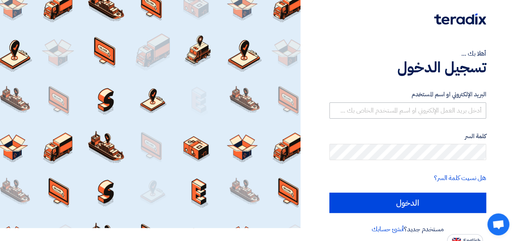
scroll to position [19, 0]
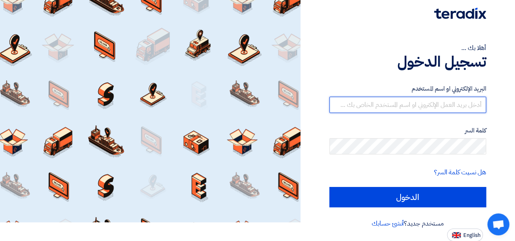
click at [409, 100] on input "text" at bounding box center [407, 105] width 157 height 16
type input "01015110323"
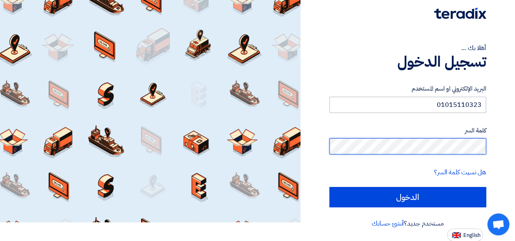
click at [329, 187] on input "الدخول" at bounding box center [407, 197] width 157 height 20
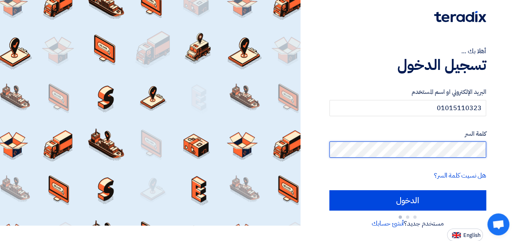
type input "Sign in"
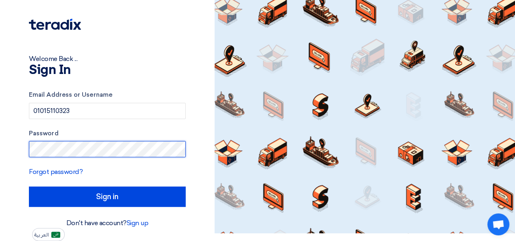
scroll to position [7, 0]
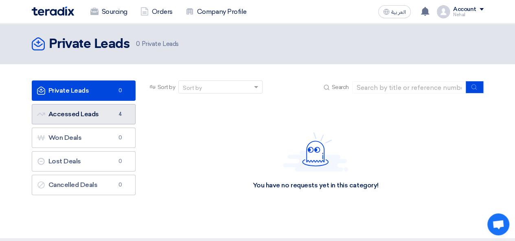
click at [90, 115] on link "Accessed Leads Accessed Leads 4" at bounding box center [84, 114] width 104 height 20
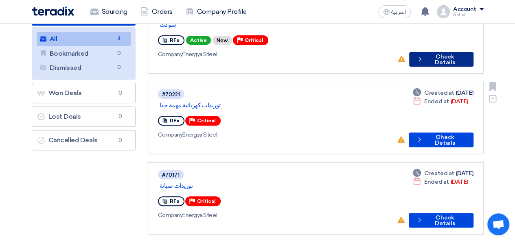
scroll to position [81, 0]
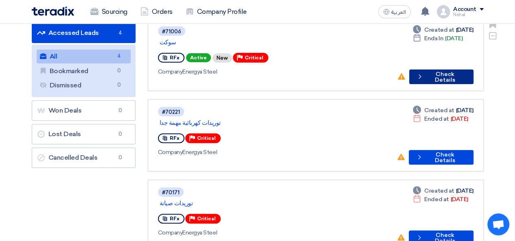
click at [439, 70] on button "Check details Check Details" at bounding box center [441, 77] width 64 height 15
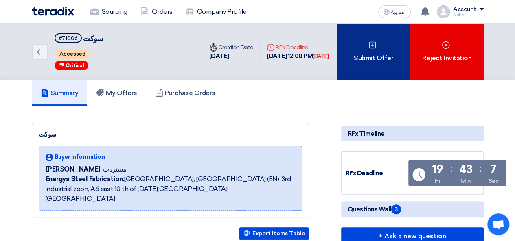
click at [359, 45] on div "Submit Offer" at bounding box center [373, 52] width 73 height 57
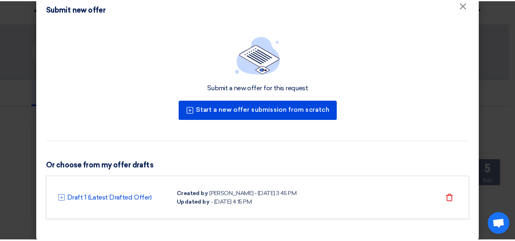
scroll to position [23, 0]
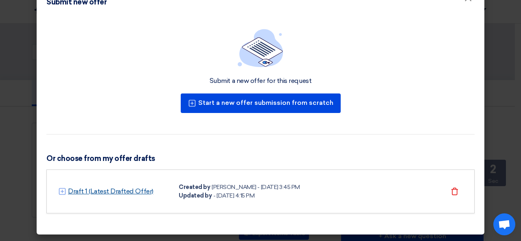
click at [95, 190] on link "Draft 1 (Latest Drafted Offer)" at bounding box center [110, 192] width 85 height 10
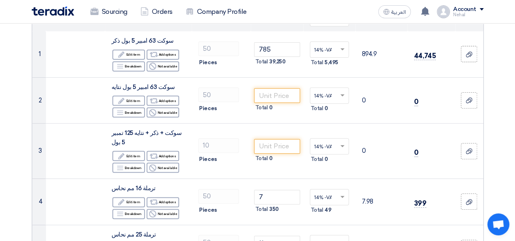
scroll to position [122, 0]
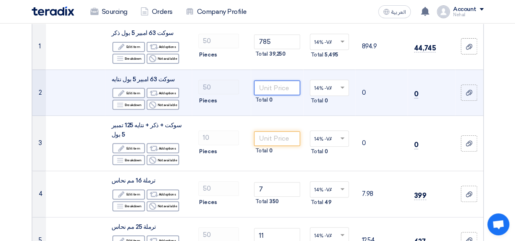
click at [280, 87] on input "number" at bounding box center [277, 88] width 46 height 15
type input "900"
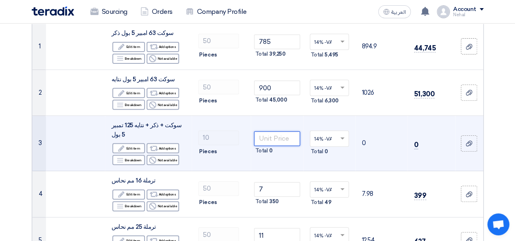
click at [282, 139] on input "number" at bounding box center [277, 138] width 46 height 15
click at [289, 138] on input "3573" at bounding box center [277, 138] width 46 height 15
type input "3500"
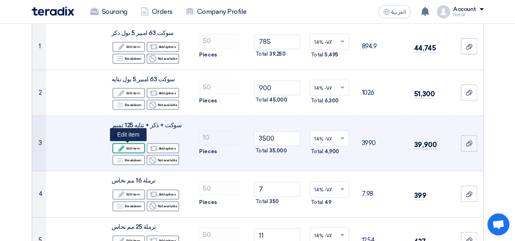
click at [127, 148] on div "Edit Edit item" at bounding box center [128, 148] width 33 height 10
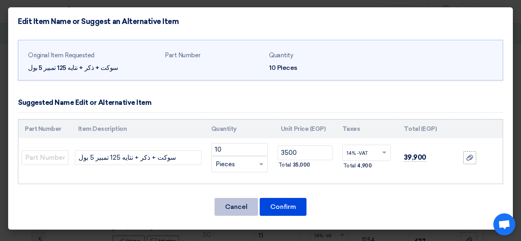
click at [223, 206] on button "Cancel" at bounding box center [236, 207] width 44 height 18
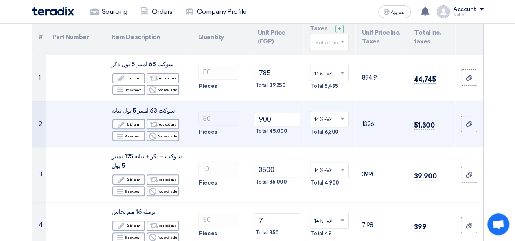
scroll to position [0, 0]
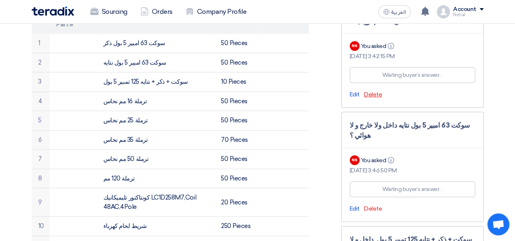
scroll to position [163, 0]
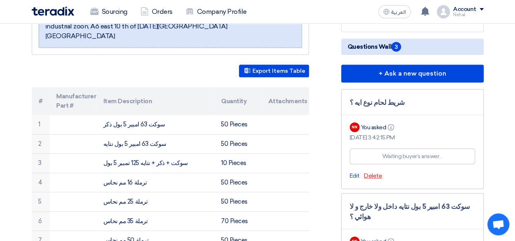
click at [375, 175] on span "Delete" at bounding box center [373, 175] width 18 height 7
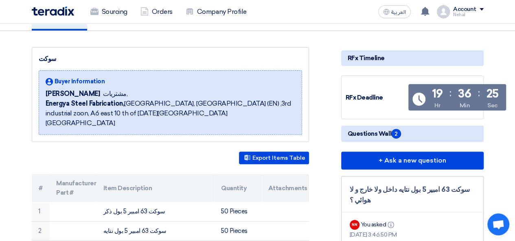
scroll to position [0, 0]
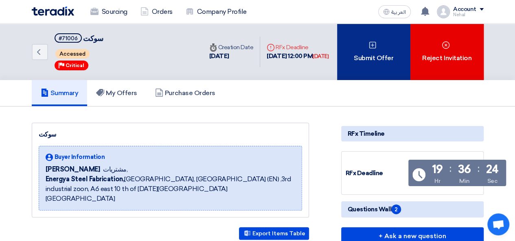
click at [367, 63] on div "Submit Offer" at bounding box center [373, 52] width 73 height 57
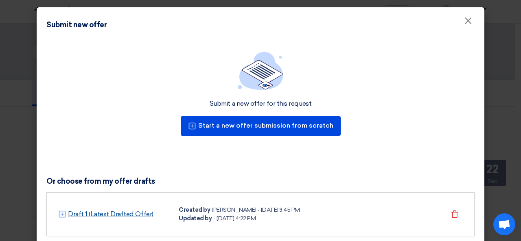
click at [117, 212] on link "Draft 1 (Latest Drafted Offer)" at bounding box center [110, 215] width 85 height 10
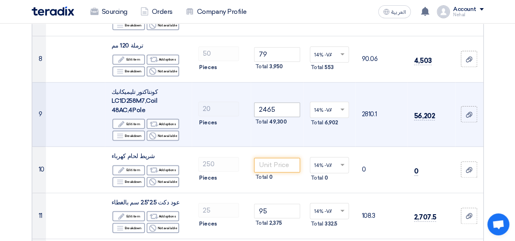
scroll to position [488, 0]
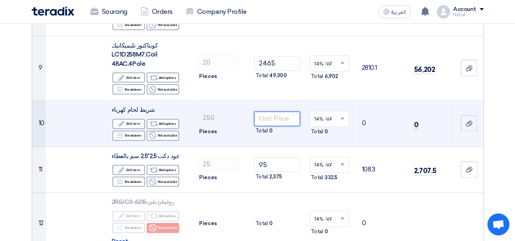
click at [277, 114] on input "number" at bounding box center [277, 118] width 46 height 15
type input "25"
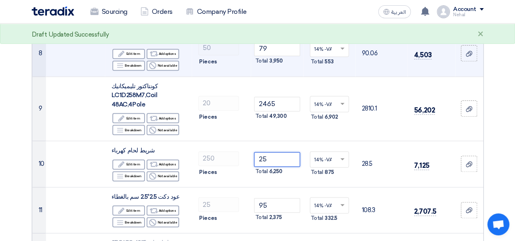
scroll to position [407, 0]
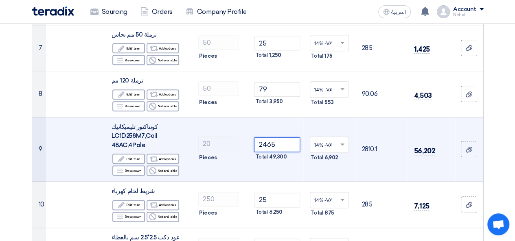
click at [274, 144] on input "2465" at bounding box center [277, 145] width 46 height 15
click at [272, 146] on input "2465" at bounding box center [277, 145] width 46 height 15
type input "2500"
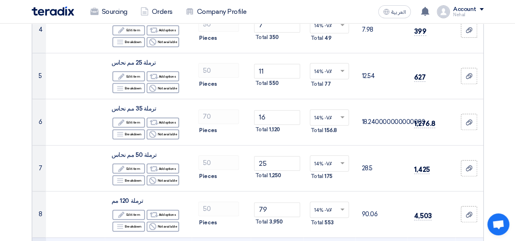
scroll to position [366, 0]
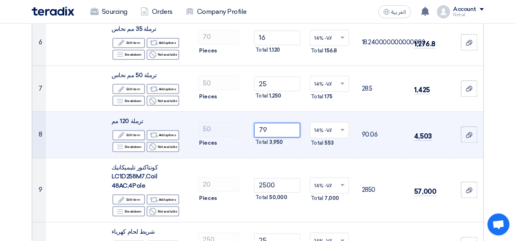
click at [281, 131] on input "79" at bounding box center [277, 130] width 46 height 15
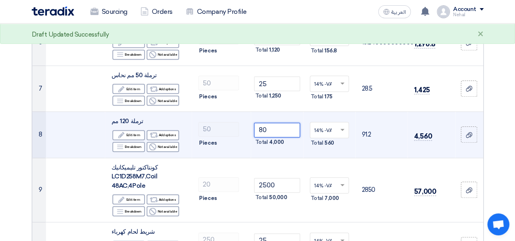
type input "80"
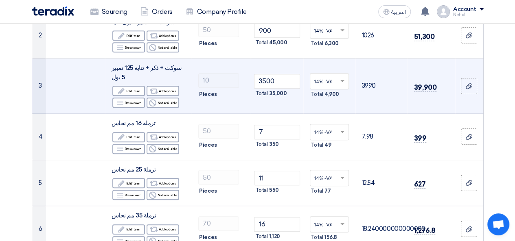
scroll to position [163, 0]
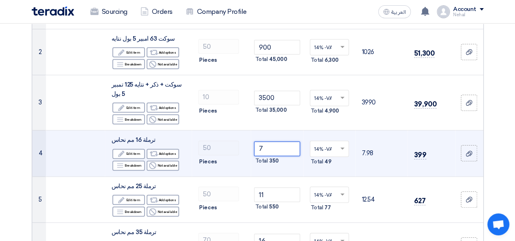
click at [264, 149] on input "7" at bounding box center [277, 149] width 46 height 15
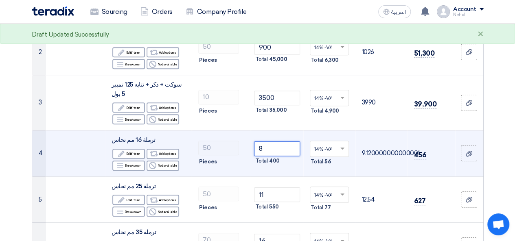
type input "8"
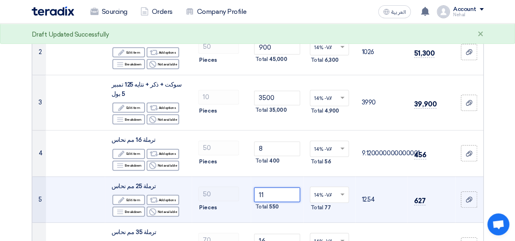
click at [270, 197] on input "11" at bounding box center [277, 195] width 46 height 15
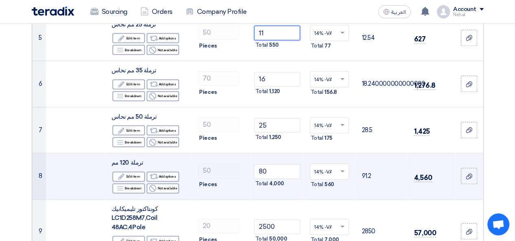
scroll to position [325, 0]
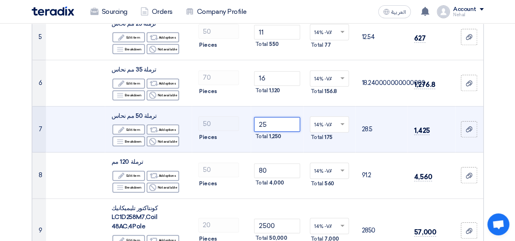
click at [283, 124] on input "25" at bounding box center [277, 124] width 46 height 15
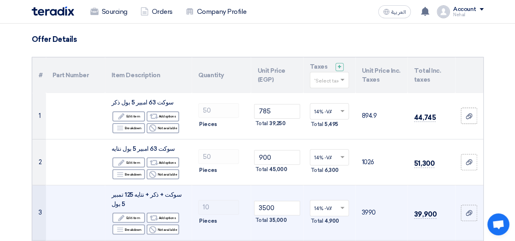
scroll to position [0, 0]
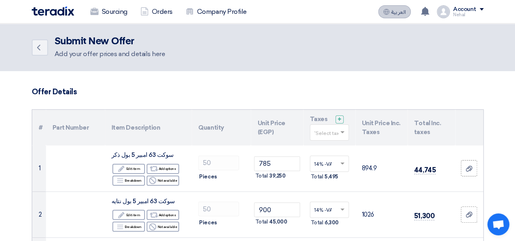
click at [398, 11] on span "العربية" at bounding box center [398, 12] width 15 height 6
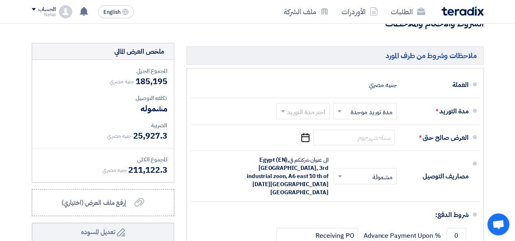
scroll to position [773, 0]
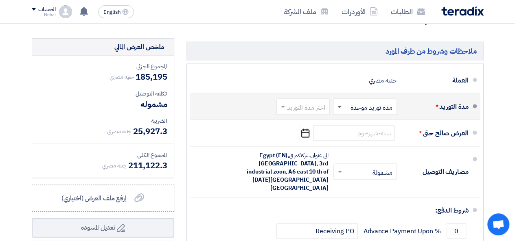
click at [340, 109] on span at bounding box center [339, 107] width 4 height 3
click at [340, 108] on span at bounding box center [339, 107] width 4 height 2
click at [282, 109] on span at bounding box center [283, 107] width 4 height 3
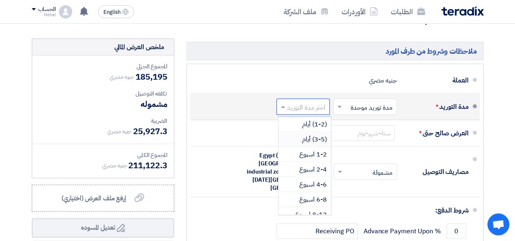
click at [302, 144] on span "(3-5) أيام" at bounding box center [314, 140] width 25 height 10
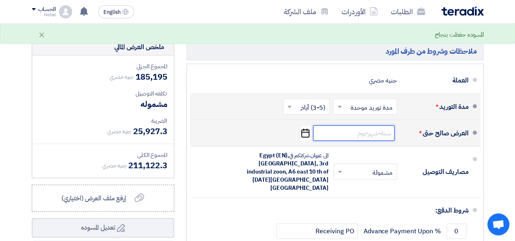
click at [358, 141] on input at bounding box center [353, 133] width 81 height 15
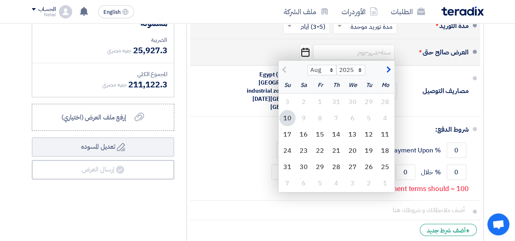
scroll to position [854, 0]
click at [338, 138] on div "14" at bounding box center [336, 134] width 16 height 16
type input "[DATE]"
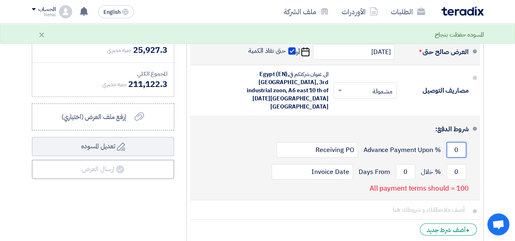
click at [454, 142] on input "0" at bounding box center [456, 149] width 20 height 15
